Goal: Task Accomplishment & Management: Use online tool/utility

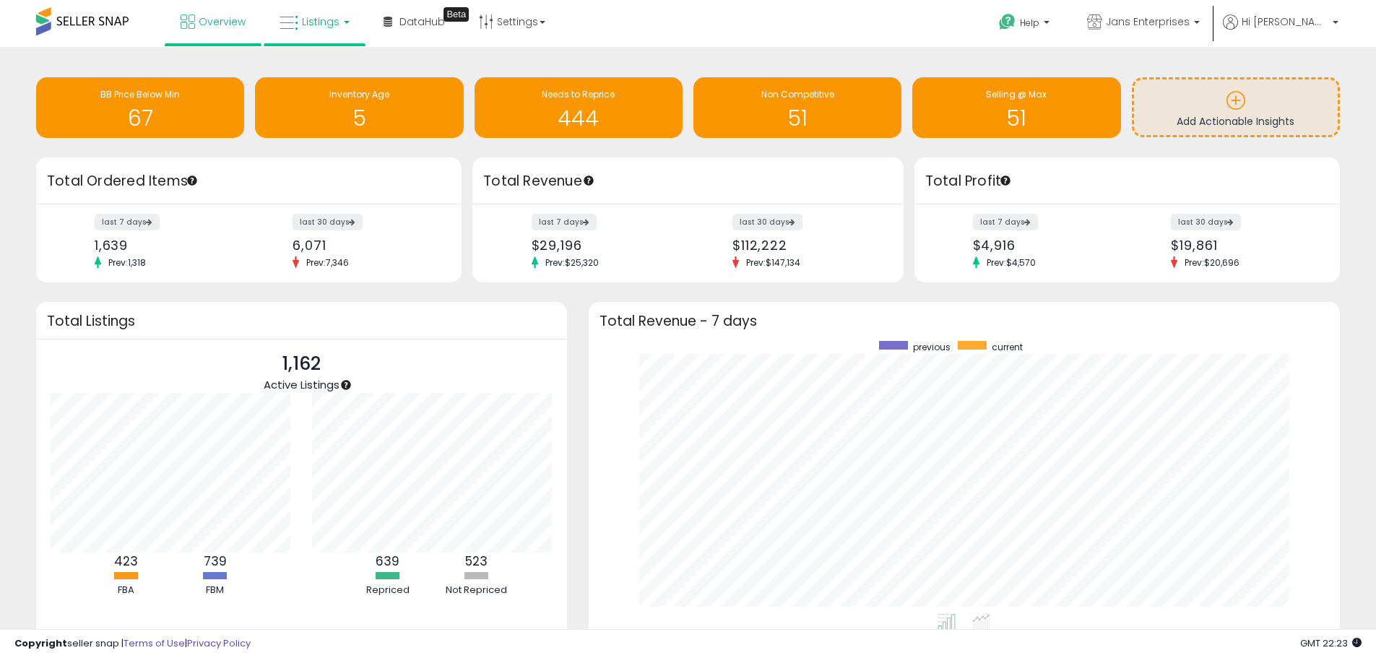
click at [291, 22] on icon at bounding box center [289, 23] width 19 height 19
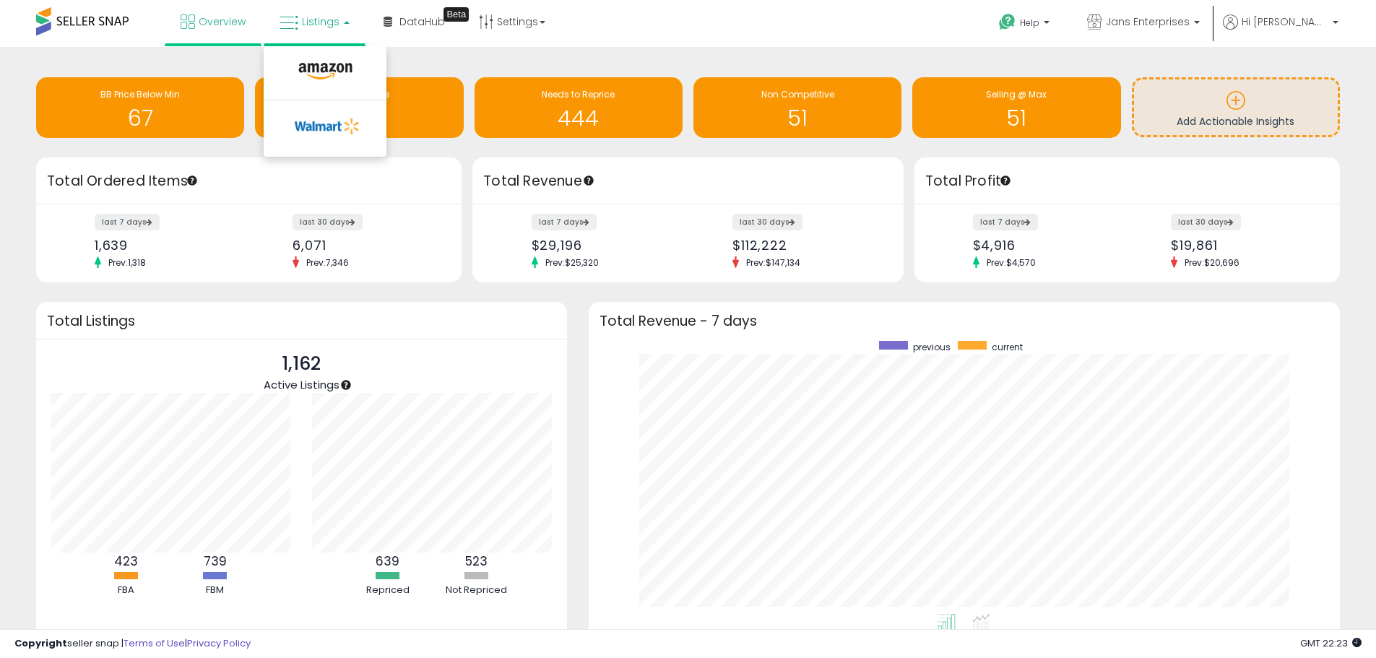
click at [310, 57] on li at bounding box center [324, 74] width 121 height 51
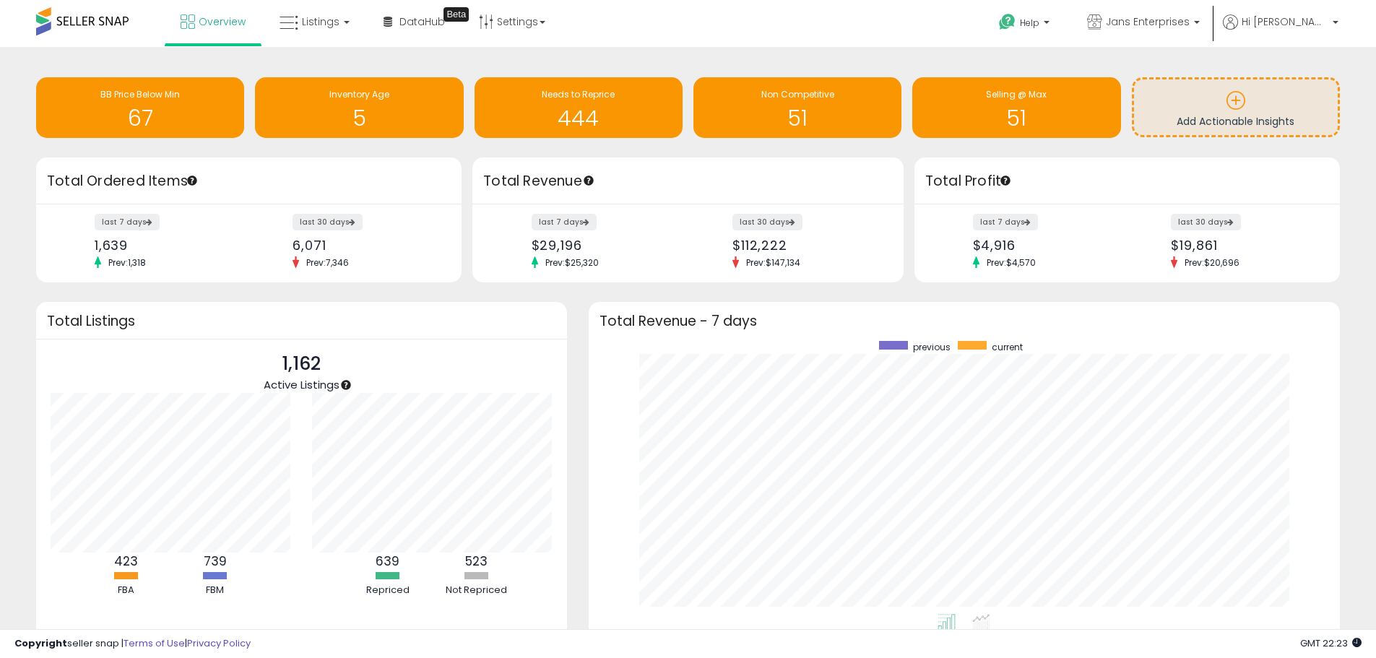
click at [310, 72] on div "Retrieving insights data.. BB Price Below Min 67 Inventory Age 5 Needs to Repri…" at bounding box center [688, 109] width 1326 height 96
click at [308, 11] on link "Listings" at bounding box center [315, 21] width 92 height 43
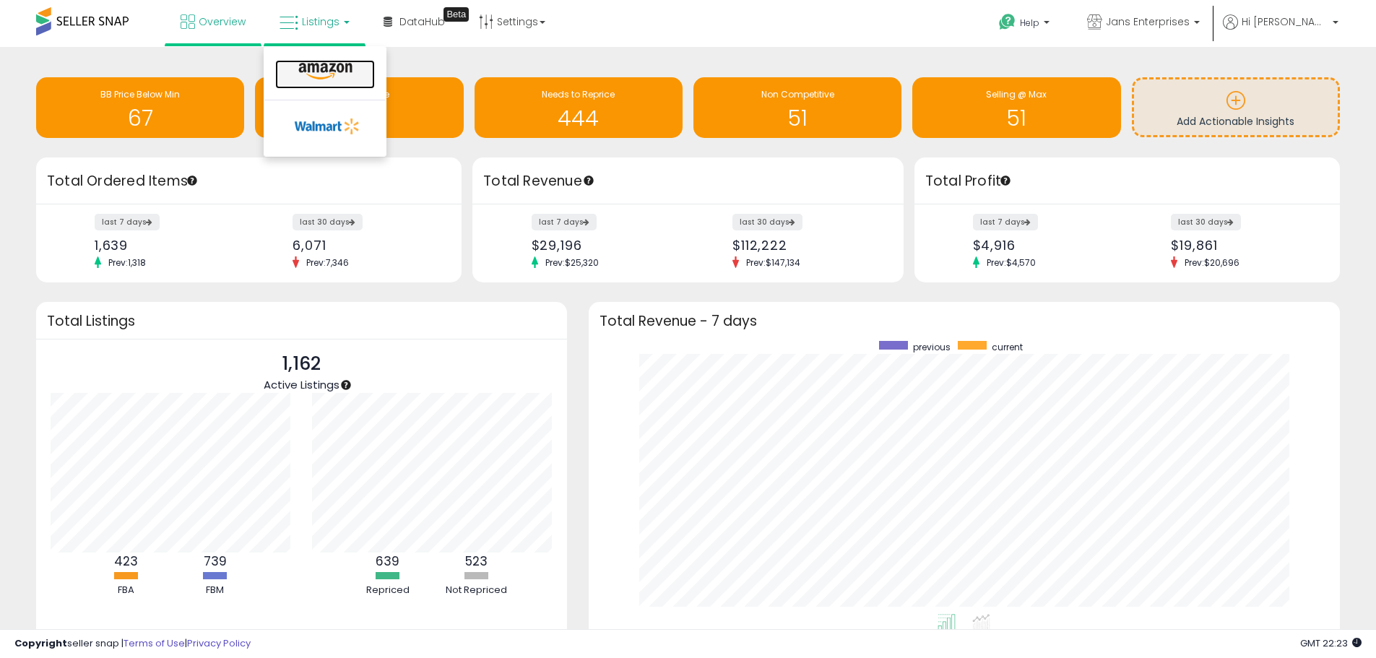
click at [323, 64] on icon at bounding box center [325, 71] width 63 height 19
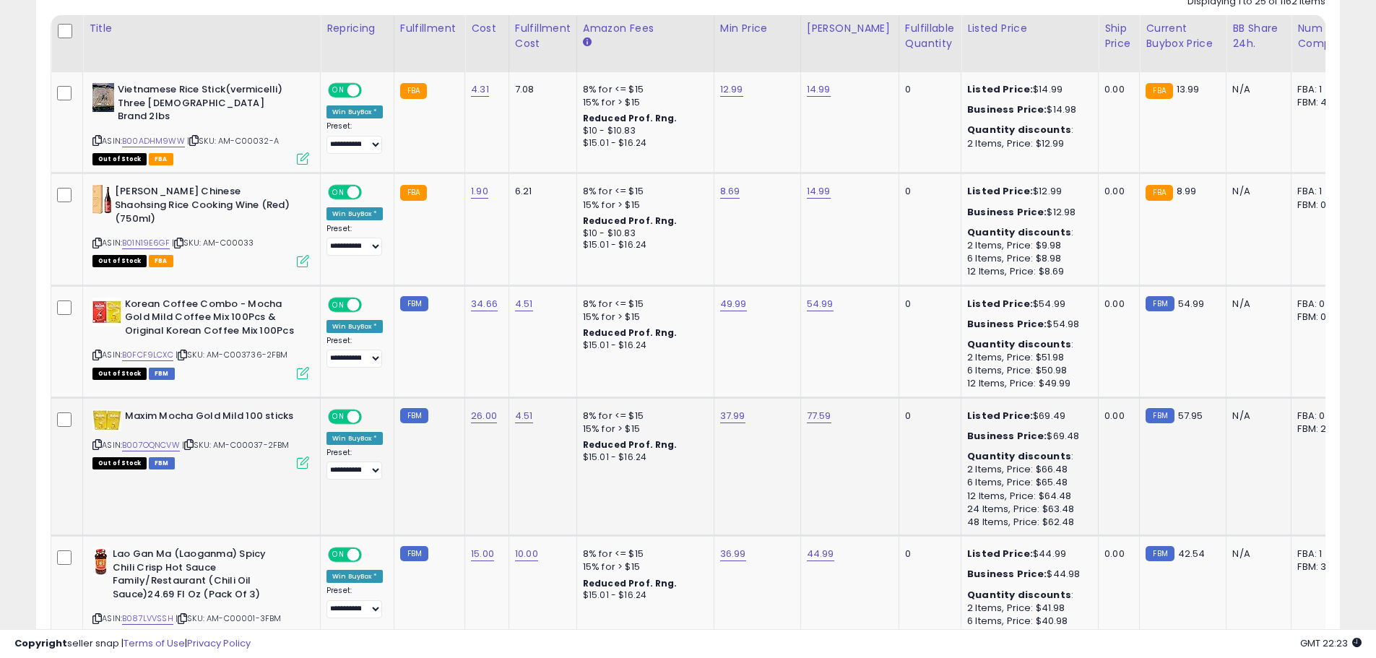
scroll to position [361, 0]
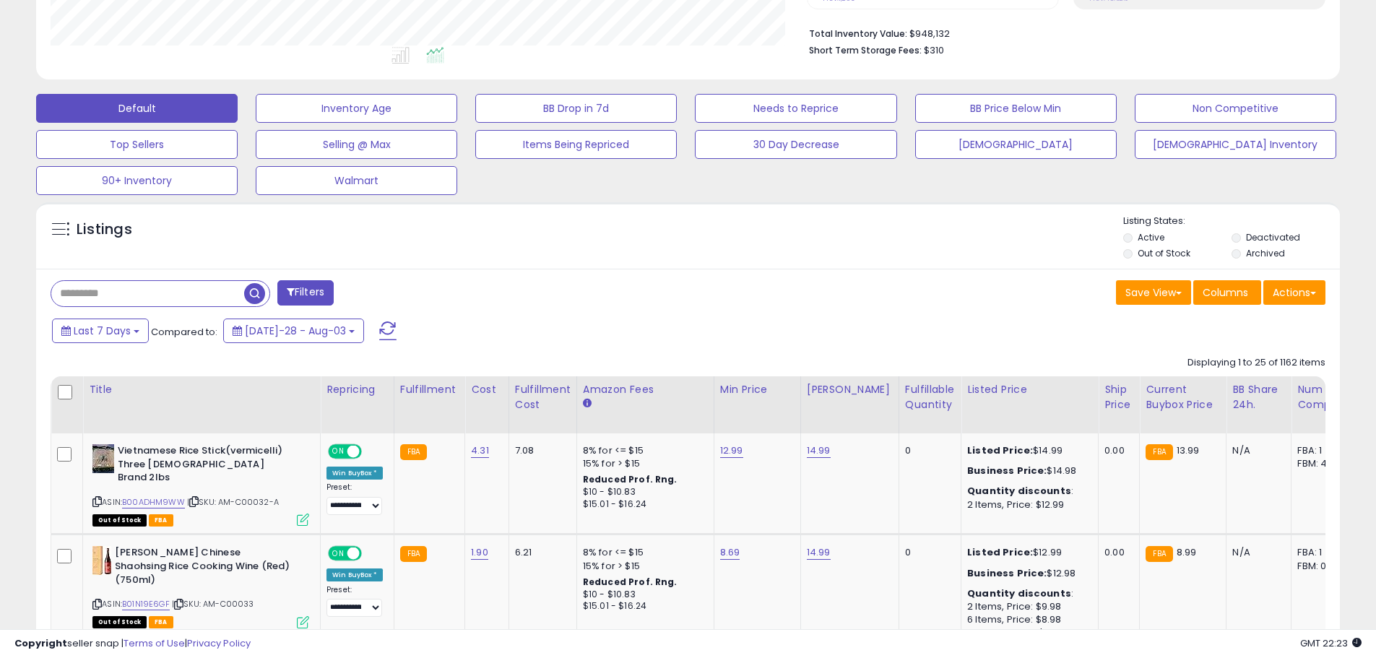
drag, startPoint x: 94, startPoint y: 298, endPoint x: 126, endPoint y: 301, distance: 31.9
click at [94, 298] on input "text" at bounding box center [147, 293] width 193 height 25
type input "*********"
click at [369, 290] on input "*********" at bounding box center [210, 293] width 318 height 25
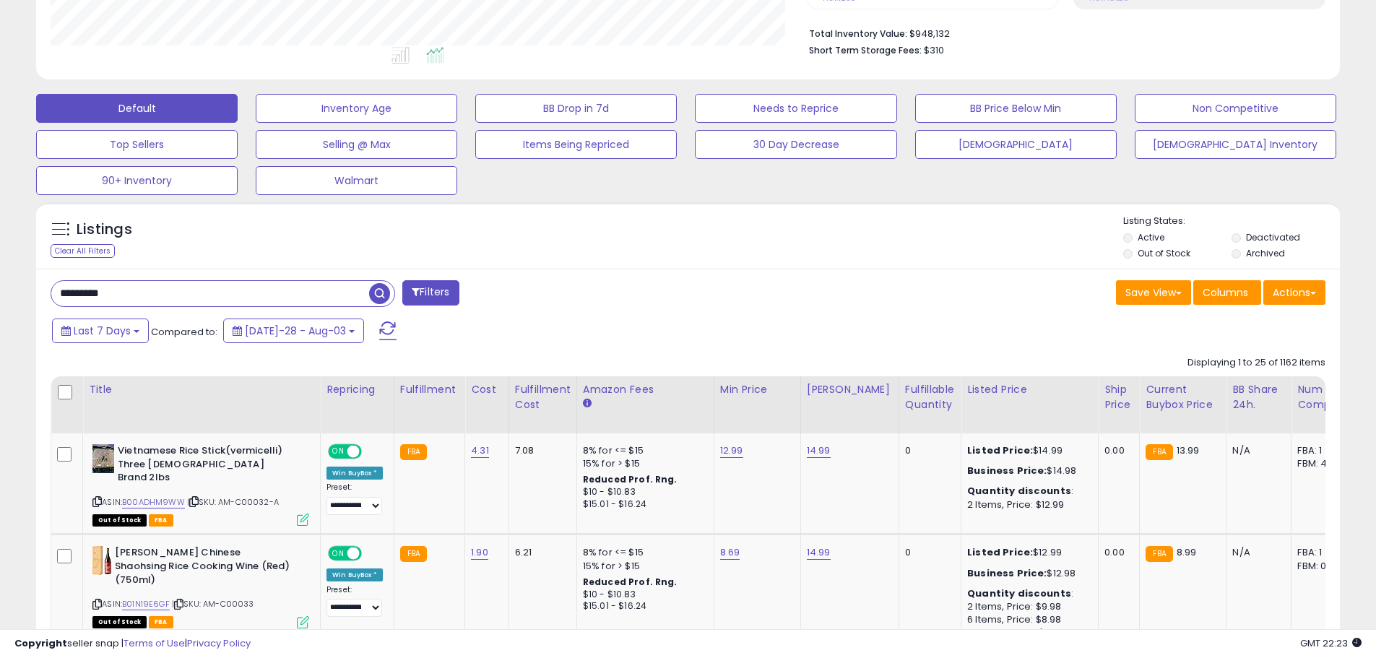
click at [383, 293] on span "button" at bounding box center [379, 293] width 21 height 21
